Goal: Communication & Community: Answer question/provide support

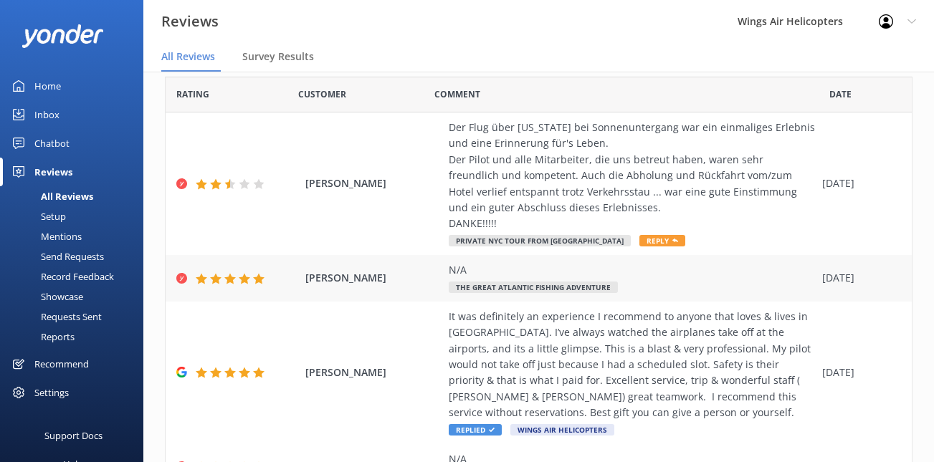
scroll to position [49, 0]
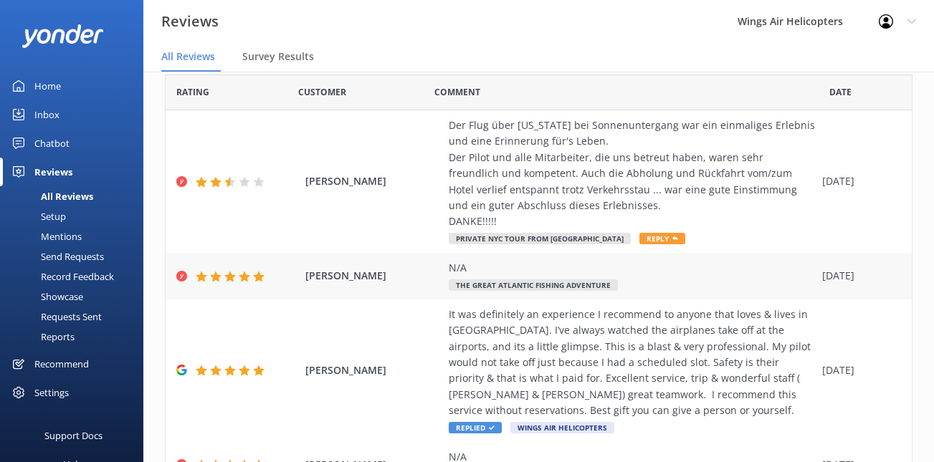
click at [404, 265] on div "[PERSON_NAME] N/A The Great Atlantic Fishing Adventure [DATE]" at bounding box center [539, 276] width 746 height 47
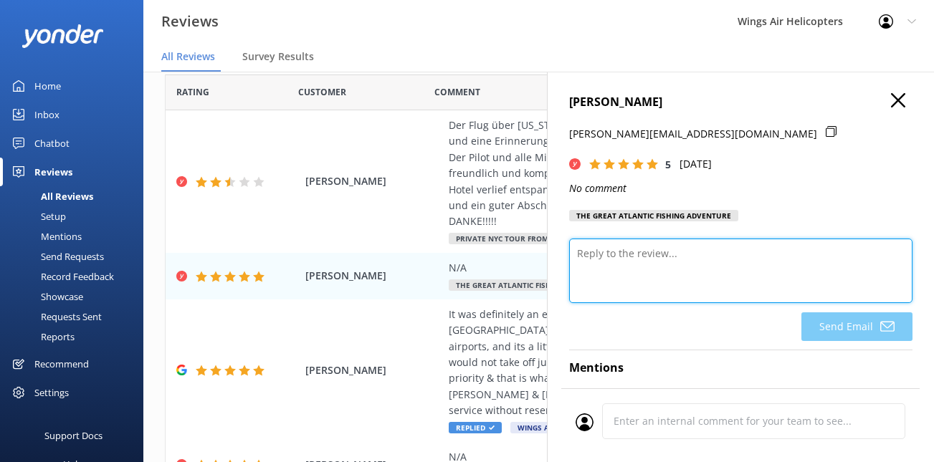
click at [667, 282] on textarea at bounding box center [740, 271] width 343 height 65
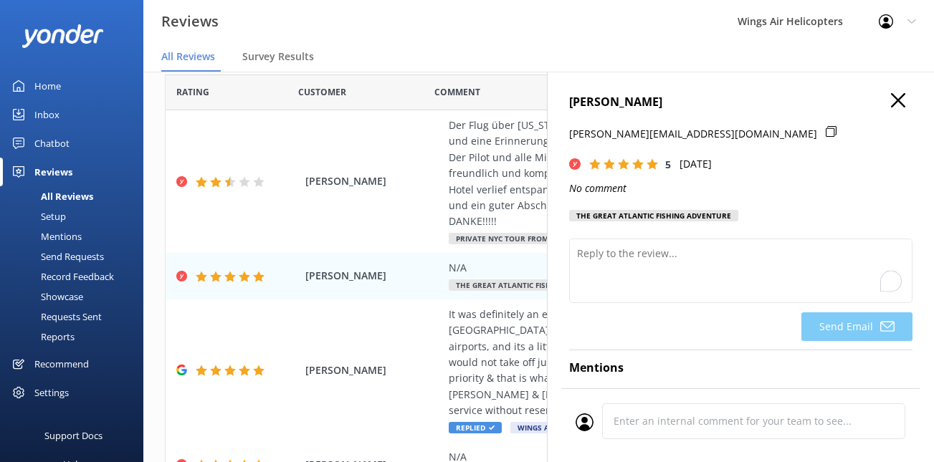
click at [905, 97] on icon "button" at bounding box center [898, 100] width 14 height 14
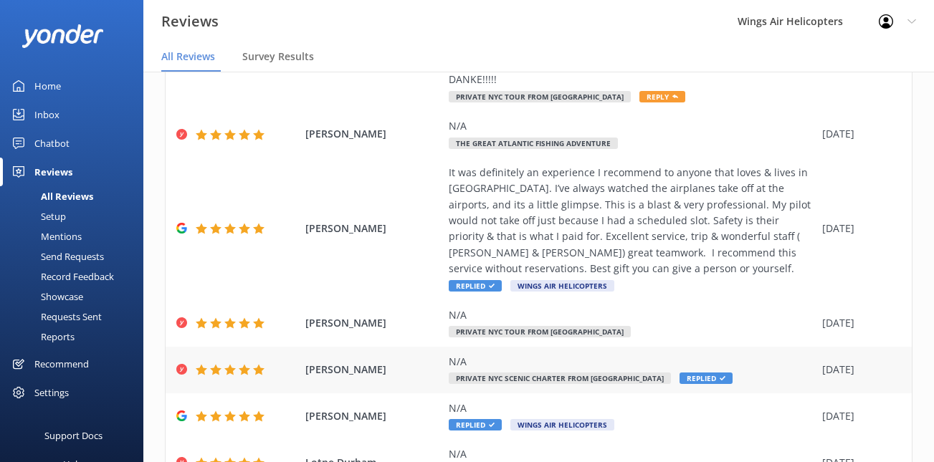
scroll to position [211, 0]
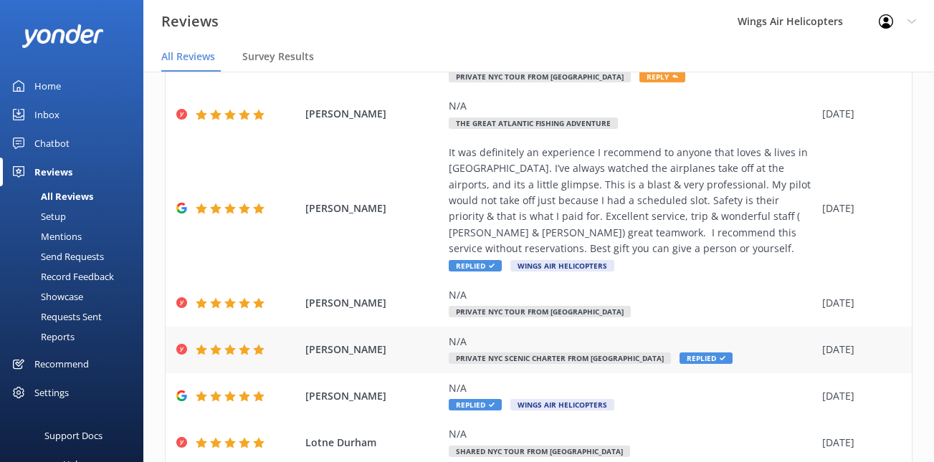
click at [618, 348] on div "N/A" at bounding box center [632, 342] width 366 height 16
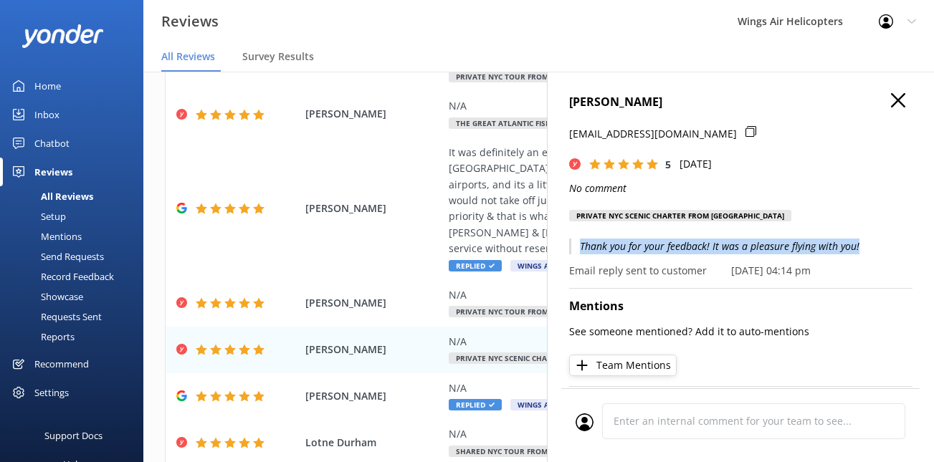
drag, startPoint x: 579, startPoint y: 247, endPoint x: 909, endPoint y: 247, distance: 329.8
click at [909, 247] on p "Thank you for your feedback! It was a pleasure flying with you!" at bounding box center [740, 247] width 343 height 16
copy p "Thank you for your feedback! It was a pleasure flying with you!"
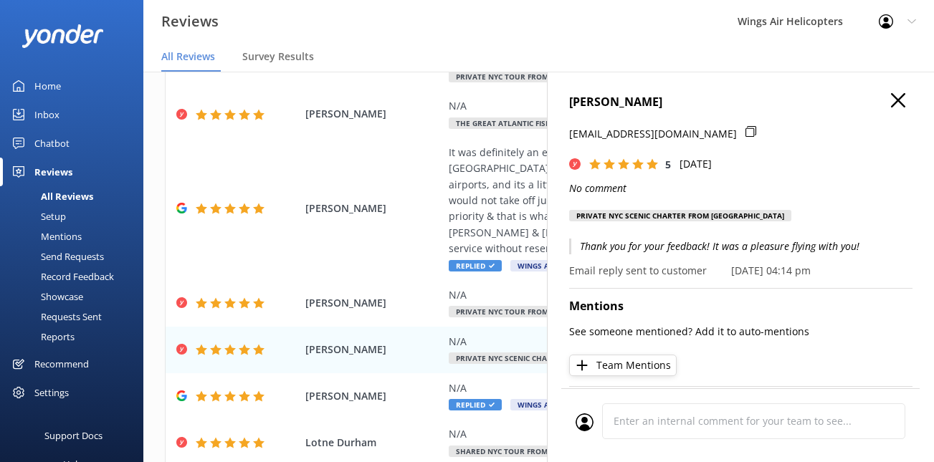
click at [900, 111] on div "[PERSON_NAME] [EMAIL_ADDRESS][DOMAIN_NAME] 5 [DATE] No comment Private NYC Scen…" at bounding box center [740, 161] width 343 height 137
click at [896, 99] on use "button" at bounding box center [898, 100] width 14 height 14
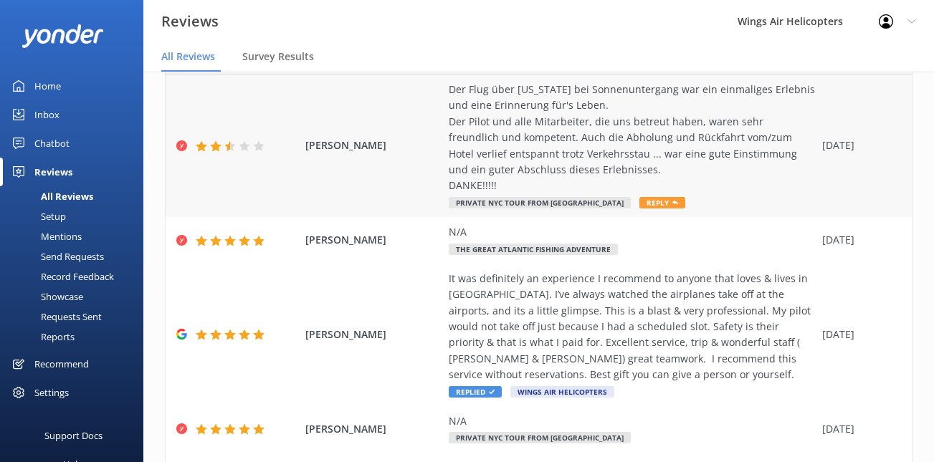
scroll to position [63, 0]
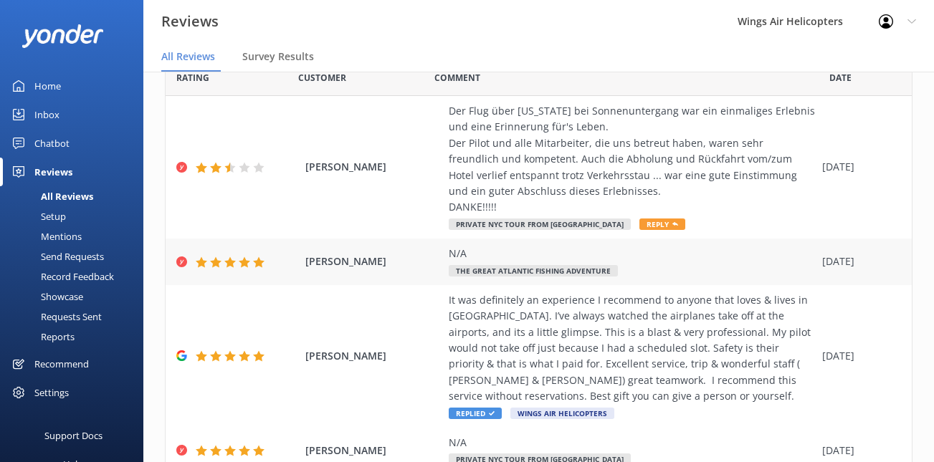
click at [659, 254] on div "N/A" at bounding box center [632, 254] width 366 height 16
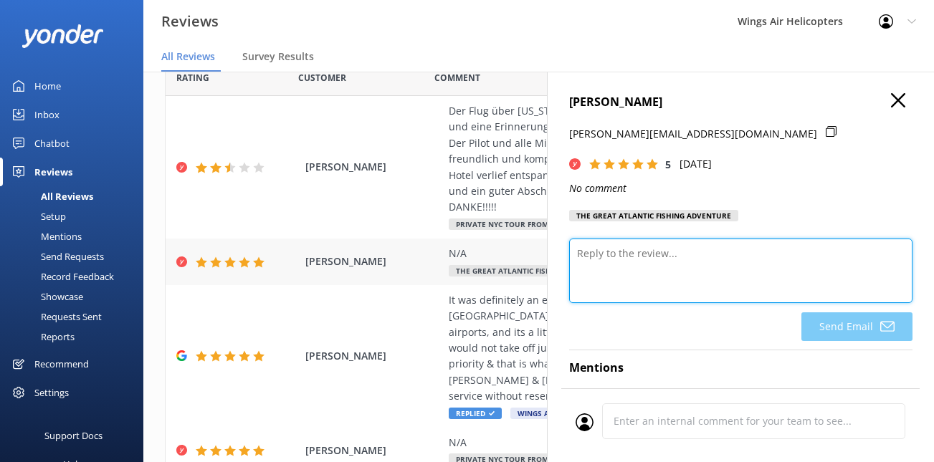
click at [659, 254] on textarea at bounding box center [740, 271] width 343 height 65
paste textarea "Thank you for your feedback! It was a pleasure flying with you!"
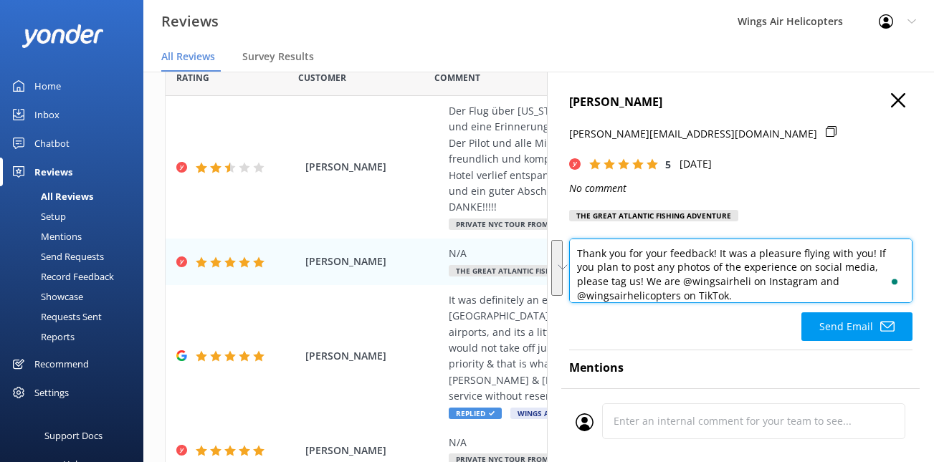
click at [747, 285] on textarea "Thank you for your feedback! It was a pleasure flying with you! If you plan to …" at bounding box center [740, 271] width 343 height 65
click at [722, 290] on textarea "Thank you for your feedback! It was a pleasure flying with you! If you plan to …" at bounding box center [740, 271] width 343 height 65
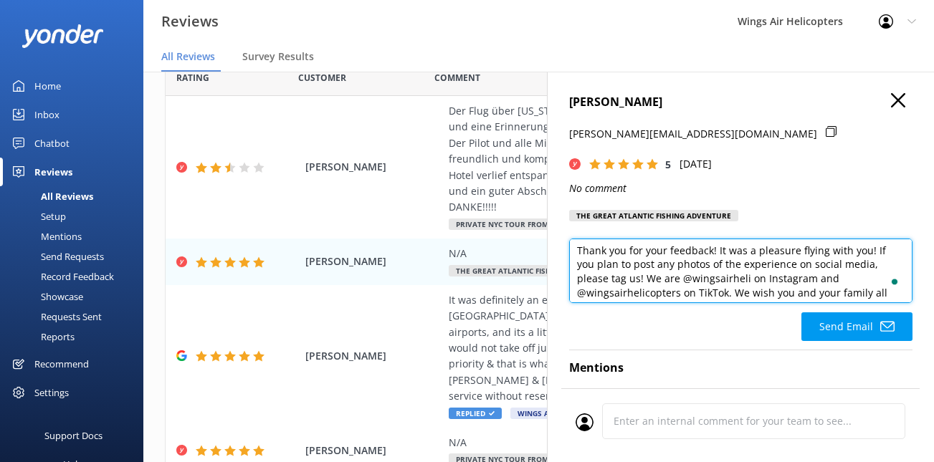
type textarea "Thank you for your feedback! It was a pleasure flying with you! If you plan to …"
click at [822, 282] on textarea "Thank you for your feedback! It was a pleasure flying with you! If you plan to …" at bounding box center [740, 271] width 343 height 65
paste textarea "s for your feedback! We loved flying with you. If you post photos from your fli…"
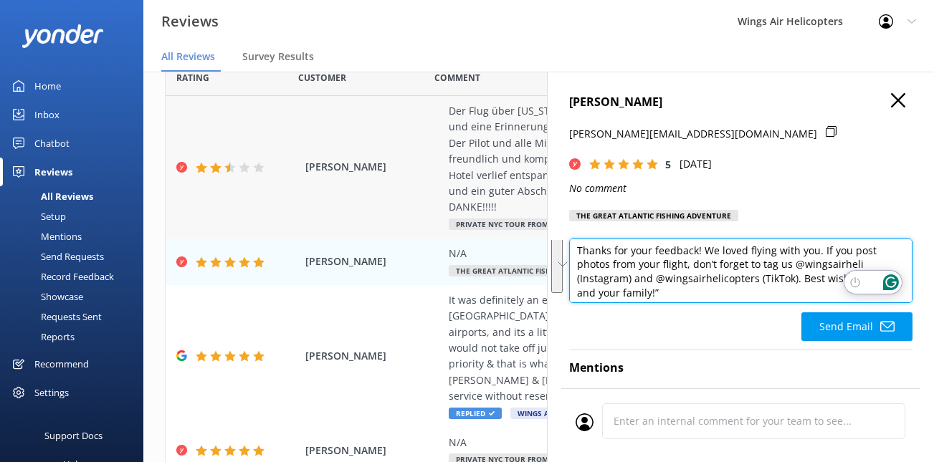
scroll to position [0, 0]
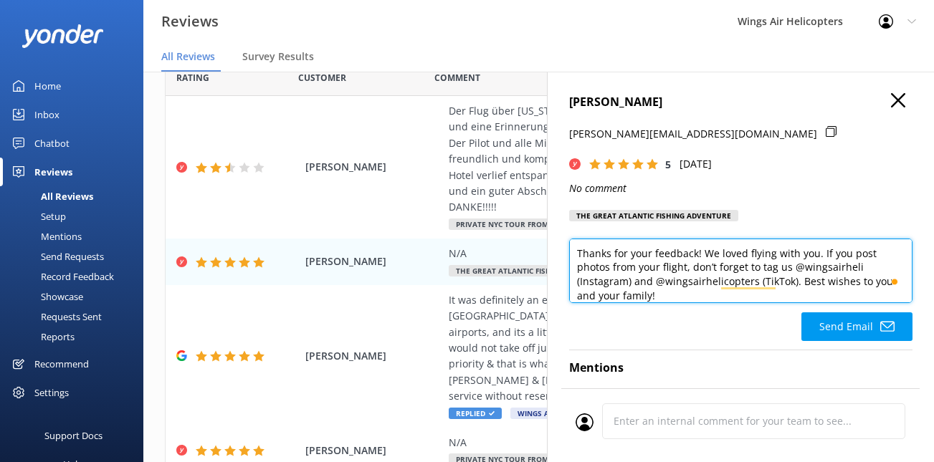
click at [741, 263] on textarea "Thanks for your feedback! We loved flying with you. If you post photos from you…" at bounding box center [740, 271] width 343 height 65
click at [872, 253] on textarea "Thanks for your feedback! We loved flying with you. If you post photos from you…" at bounding box center [740, 271] width 343 height 65
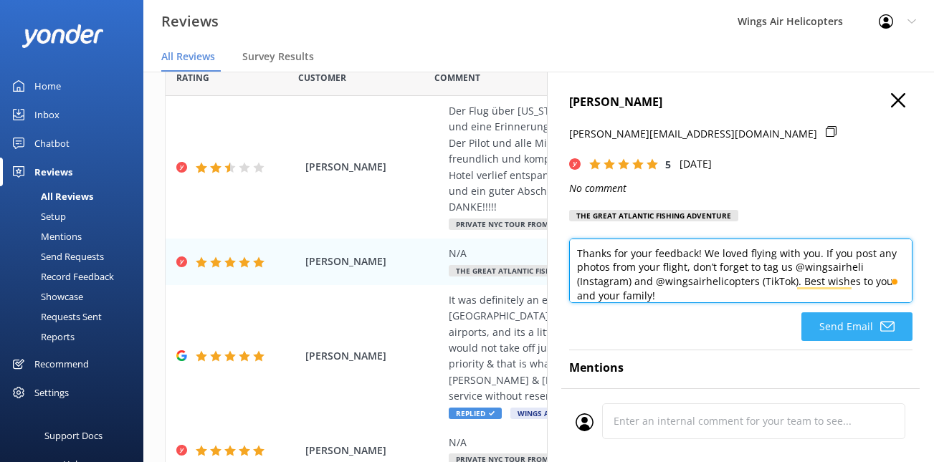
type textarea "Thanks for your feedback! We loved flying with you. If you post any photos from…"
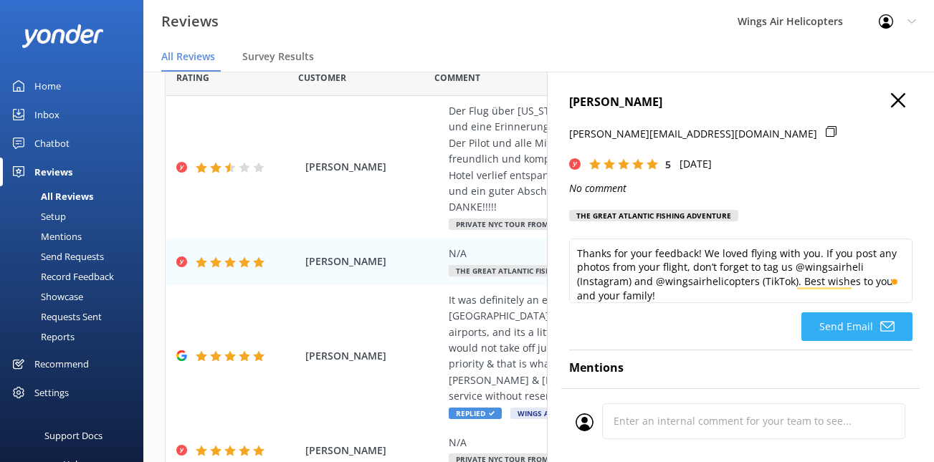
click at [834, 330] on button "Send Email" at bounding box center [856, 327] width 111 height 29
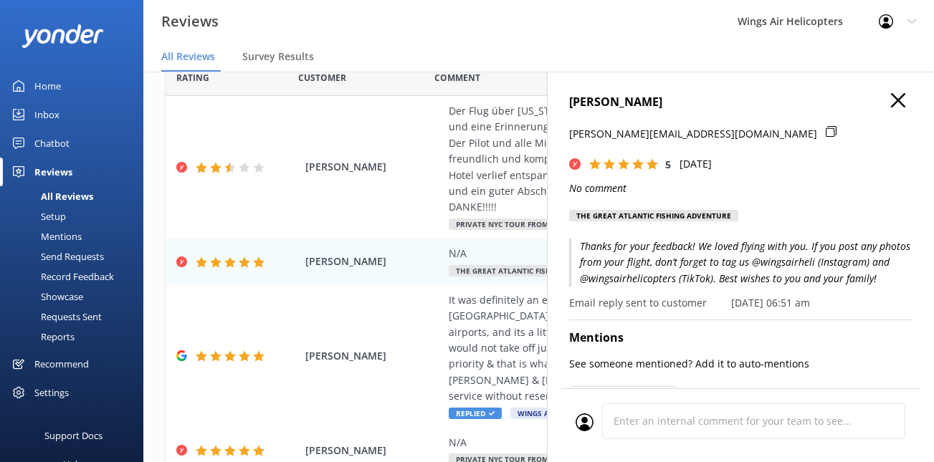
click at [904, 98] on icon "button" at bounding box center [898, 100] width 14 height 14
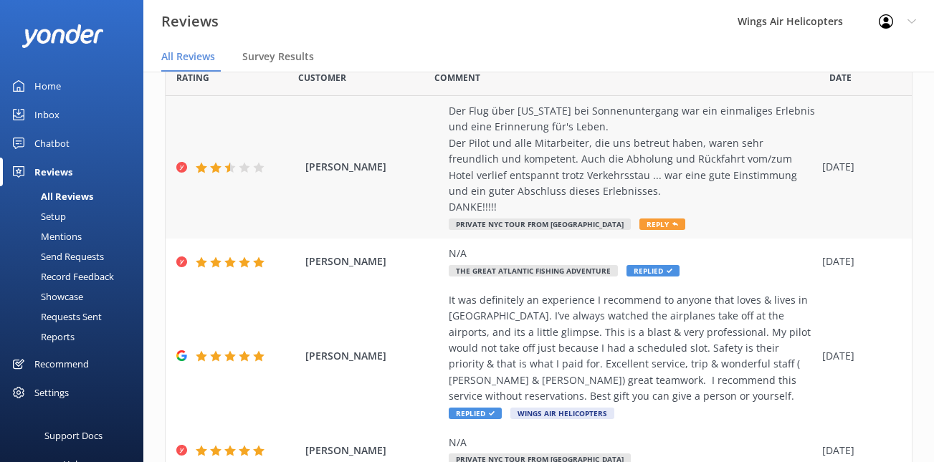
click at [589, 183] on div "Der Flug über [US_STATE] bei Sonnenuntergang war ein einmaliges Erlebnis und ei…" at bounding box center [632, 159] width 366 height 113
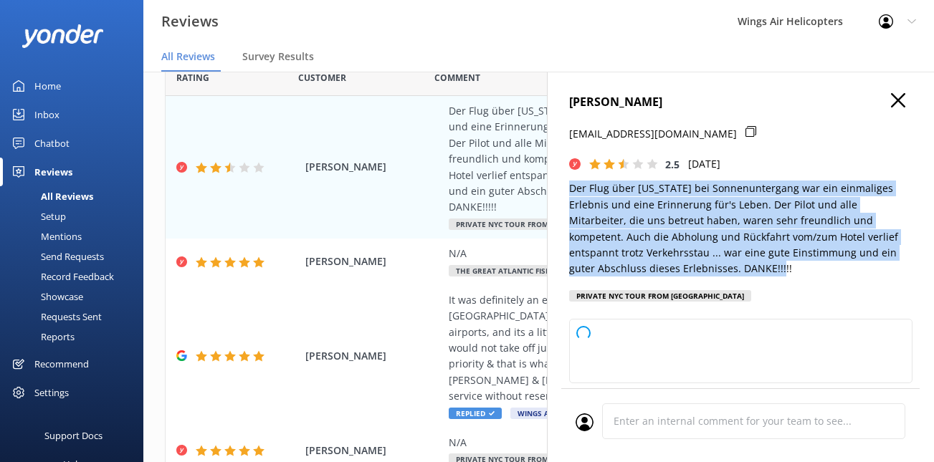
drag, startPoint x: 566, startPoint y: 206, endPoint x: 716, endPoint y: 281, distance: 167.7
click at [716, 281] on div "[PERSON_NAME] [EMAIL_ADDRESS][DOMAIN_NAME] 2.5 [DATE] Der Flug über [US_STATE] …" at bounding box center [740, 303] width 387 height 462
copy p "Der Flug über [US_STATE] bei Sonnenuntergang war ein einmaliges Erlebnis und ei…"
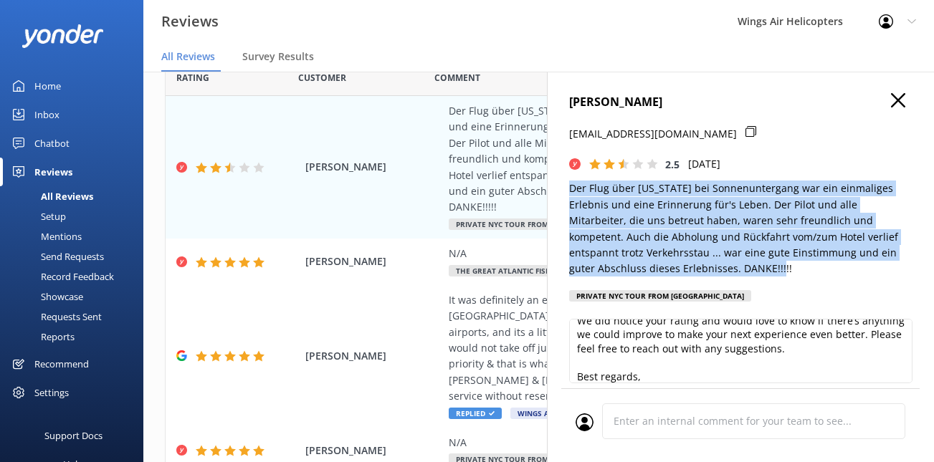
scroll to position [113, 0]
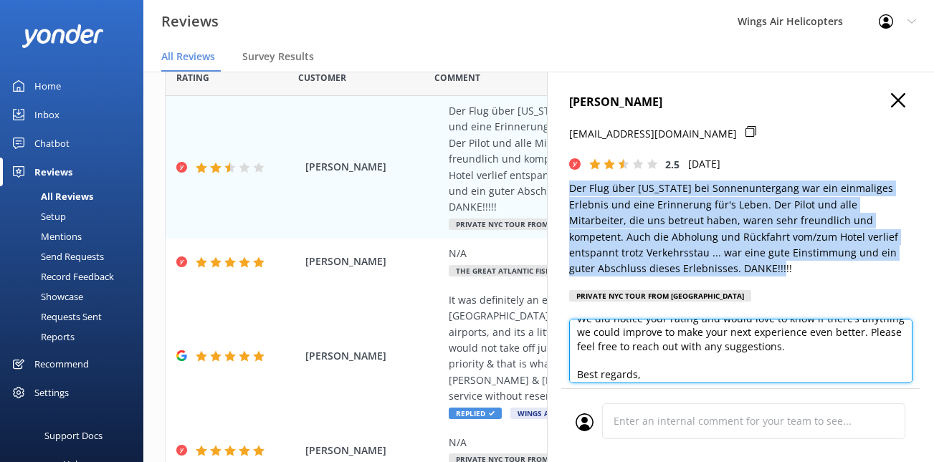
click at [662, 368] on textarea "Dear [PERSON_NAME], Thank you so much for your kind words and detailed feedback…" at bounding box center [740, 351] width 343 height 65
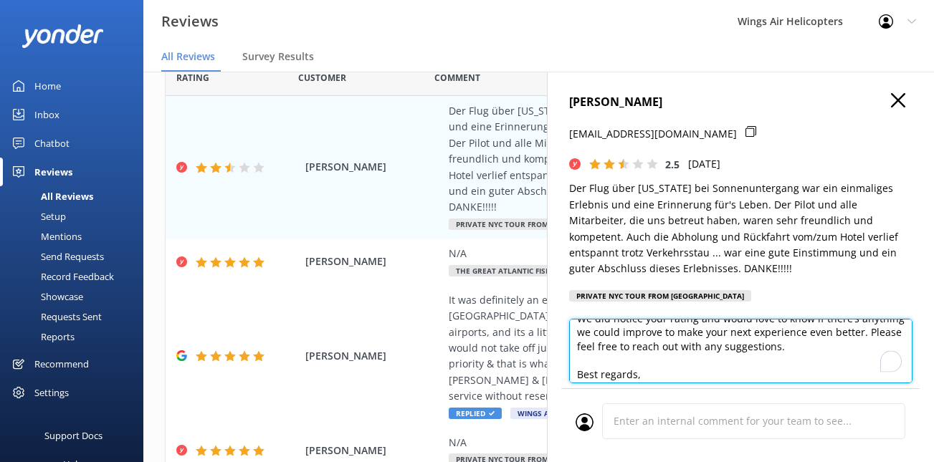
scroll to position [91, 0]
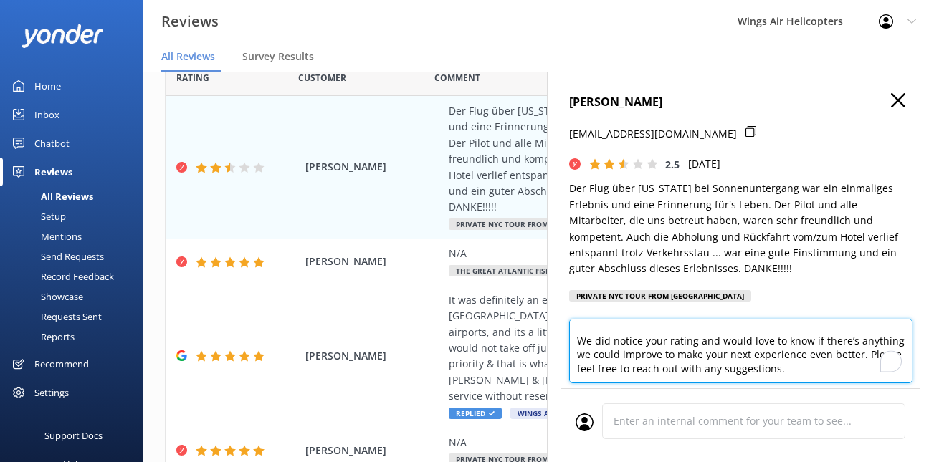
click at [662, 361] on textarea "Dear [PERSON_NAME], Thank you so much for your kind words and detailed feedback…" at bounding box center [740, 351] width 343 height 65
click at [650, 361] on textarea "Dear [PERSON_NAME], Thank you so much for your kind words and detailed feedback…" at bounding box center [740, 351] width 343 height 65
click at [729, 361] on textarea "Dear [PERSON_NAME], Thank you so much for your kind words and detailed feedback…" at bounding box center [740, 351] width 343 height 65
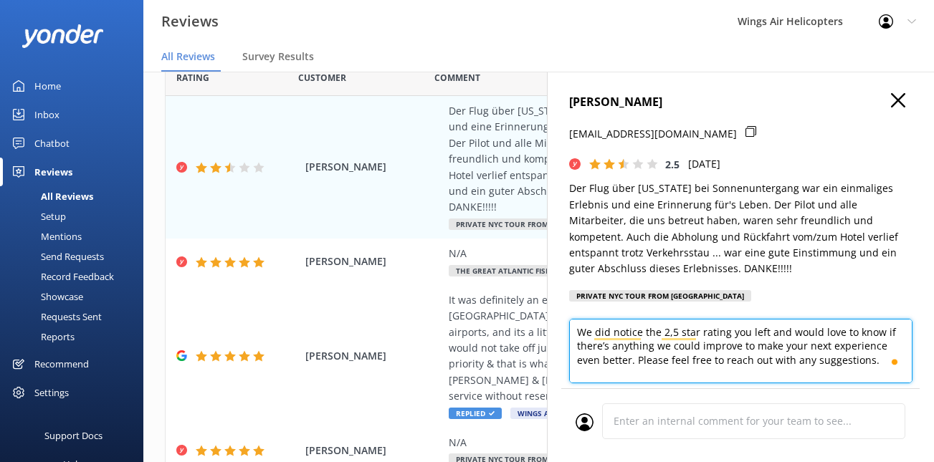
scroll to position [102, 0]
drag, startPoint x: 789, startPoint y: 348, endPoint x: 606, endPoint y: 373, distance: 185.1
click at [606, 373] on textarea "Dear [PERSON_NAME], Thank you so much for your kind words and detailed feedback…" at bounding box center [740, 351] width 343 height 65
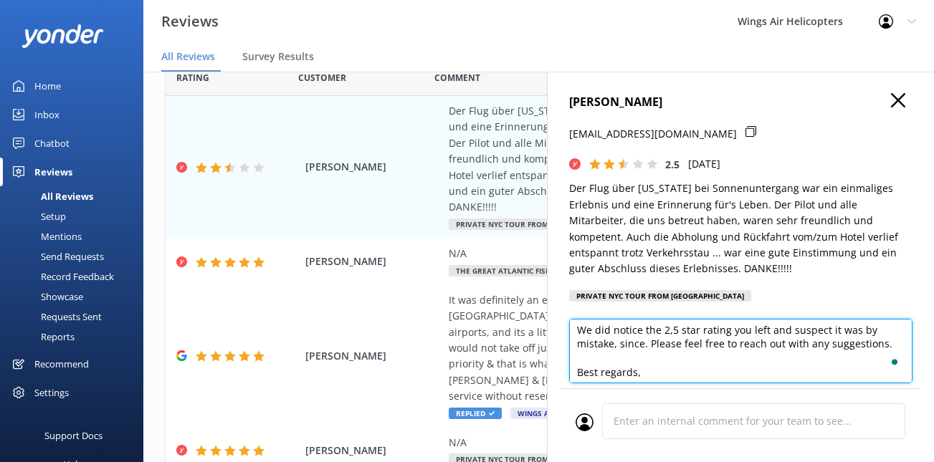
drag, startPoint x: 643, startPoint y: 363, endPoint x: 882, endPoint y: 365, distance: 239.4
click at [882, 365] on textarea "Dear [PERSON_NAME], Thank you so much for your kind words and detailed feedback…" at bounding box center [740, 351] width 343 height 65
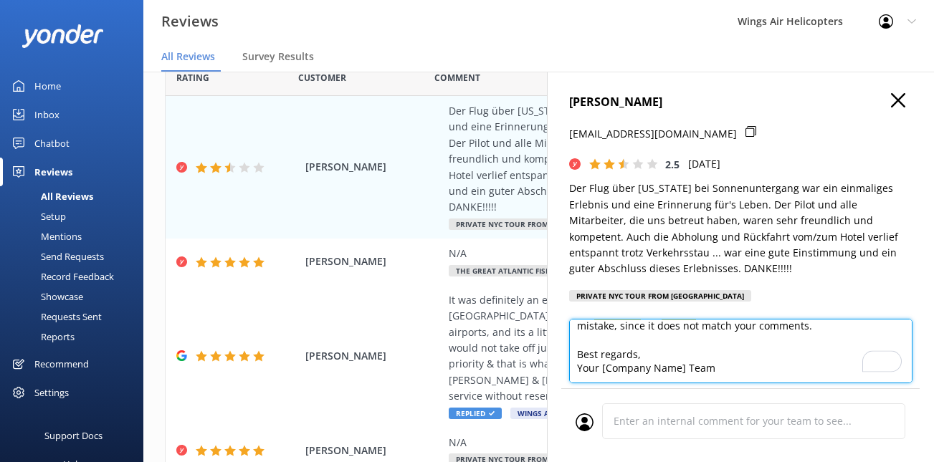
drag, startPoint x: 749, startPoint y: 384, endPoint x: 563, endPoint y: 376, distance: 185.8
click at [563, 376] on div "[PERSON_NAME] [EMAIL_ADDRESS][DOMAIN_NAME] 2.5 [DATE] Der Flug über [US_STATE] …" at bounding box center [740, 303] width 387 height 462
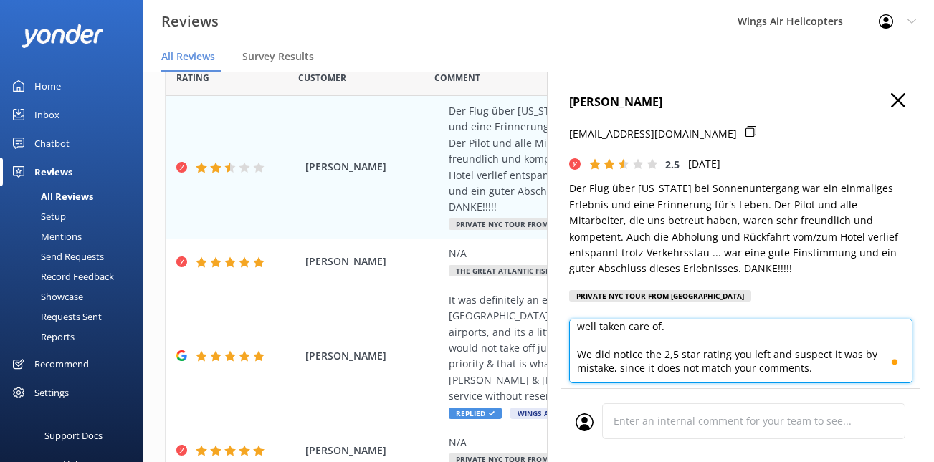
scroll to position [0, 0]
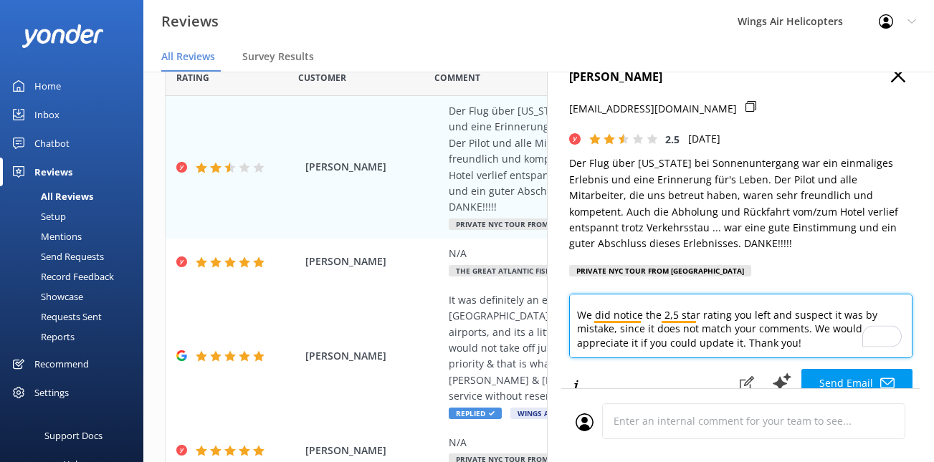
click at [606, 333] on textarea "Dear [PERSON_NAME], Thank you so much for your kind words and detailed feedback…" at bounding box center [740, 326] width 343 height 65
click at [622, 334] on textarea "Dear [PERSON_NAME], Thank you so much for your kind words and detailed feedback…" at bounding box center [740, 326] width 343 height 65
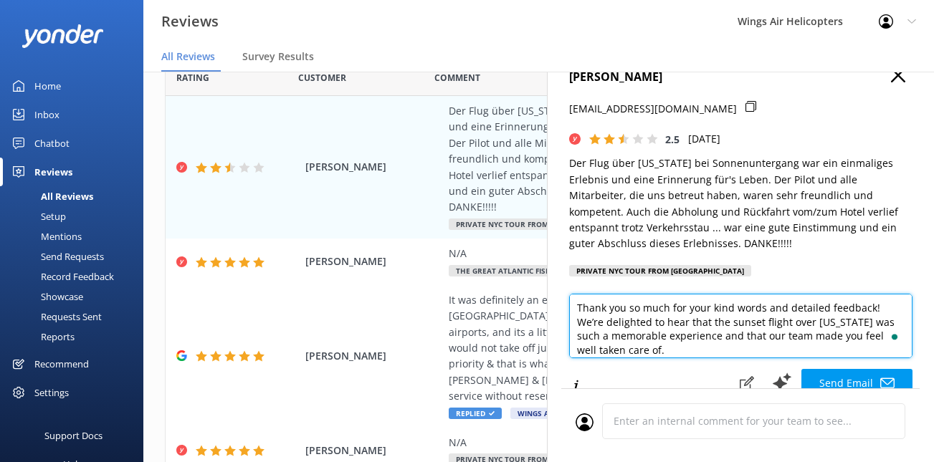
click at [890, 323] on textarea "Dear [PERSON_NAME], Thank you so much for your kind words and detailed feedback…" at bounding box center [740, 326] width 343 height 65
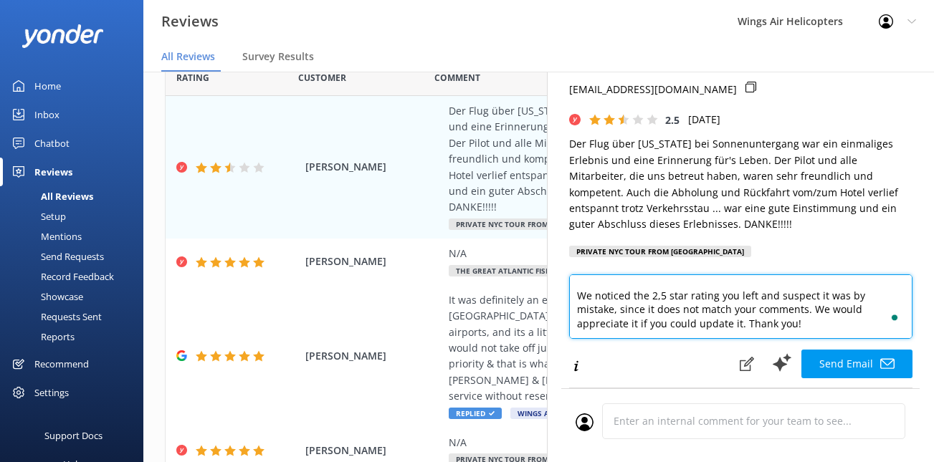
drag, startPoint x: 767, startPoint y: 325, endPoint x: 647, endPoint y: 341, distance: 121.5
click at [647, 339] on textarea "Dear [PERSON_NAME], Thank you so much for your kind words and detailed feedback…" at bounding box center [740, 307] width 343 height 65
click at [712, 329] on textarea "Dear [PERSON_NAME], Thank you so much for your kind words and detailed feedback…" at bounding box center [740, 307] width 343 height 65
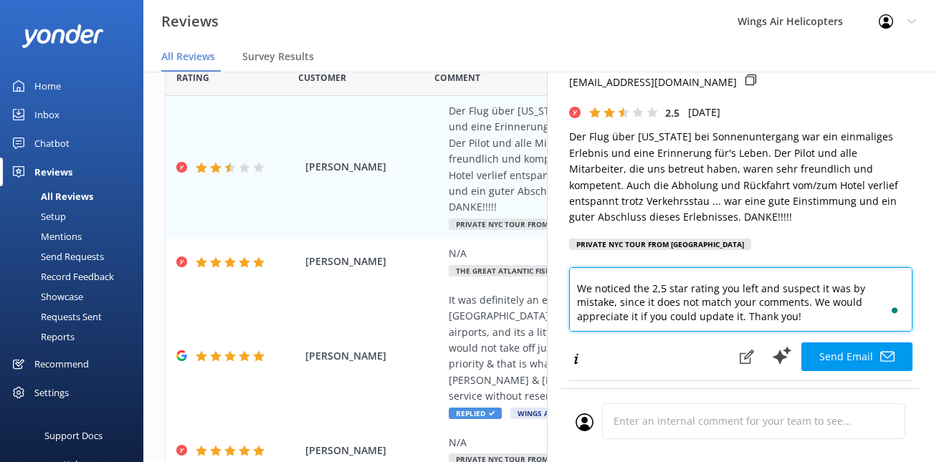
drag, startPoint x: 765, startPoint y: 317, endPoint x: 584, endPoint y: 336, distance: 181.7
click at [584, 332] on textarea "Dear [PERSON_NAME], Thank you so much for your kind words and detailed feedback…" at bounding box center [740, 299] width 343 height 65
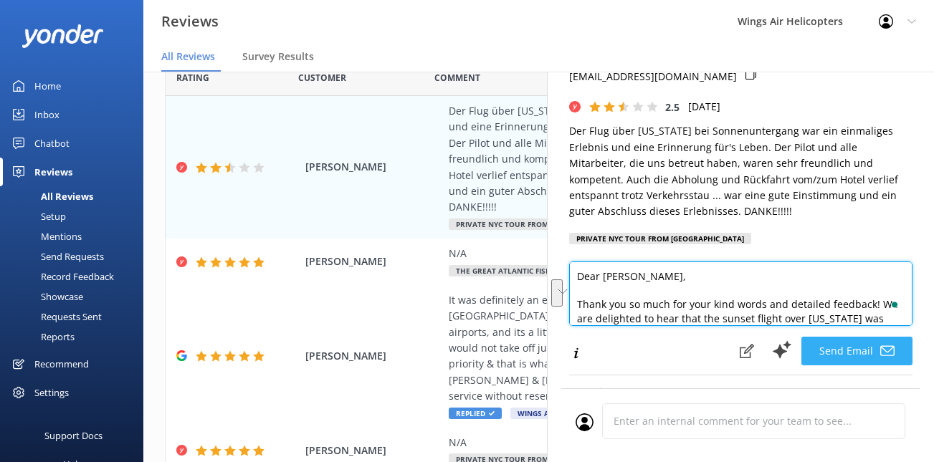
type textarea "Dear [PERSON_NAME], Thank you so much for your kind words and detailed feedback…"
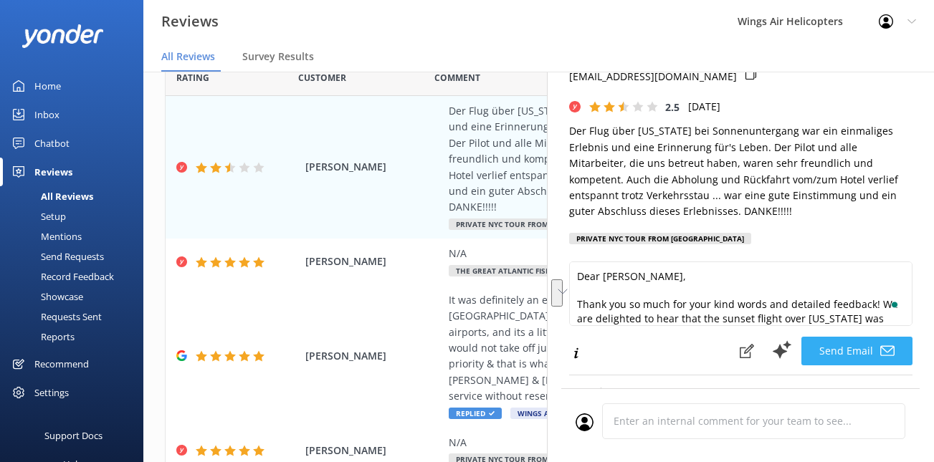
click at [848, 361] on button "Send Email" at bounding box center [856, 351] width 111 height 29
